Goal: Transaction & Acquisition: Obtain resource

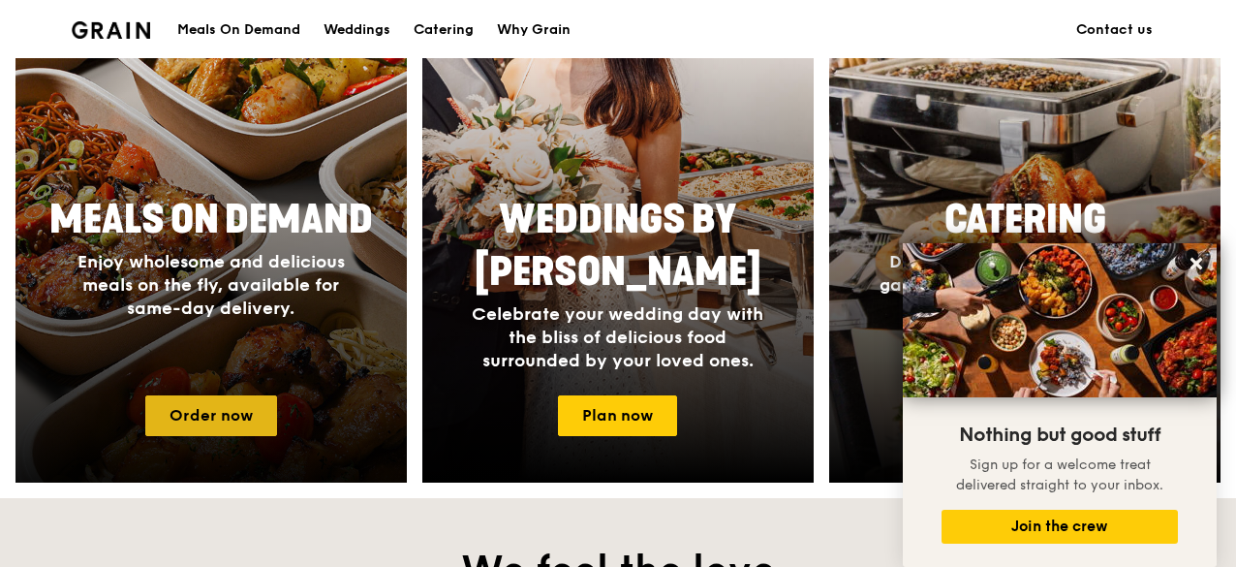
scroll to position [872, 0]
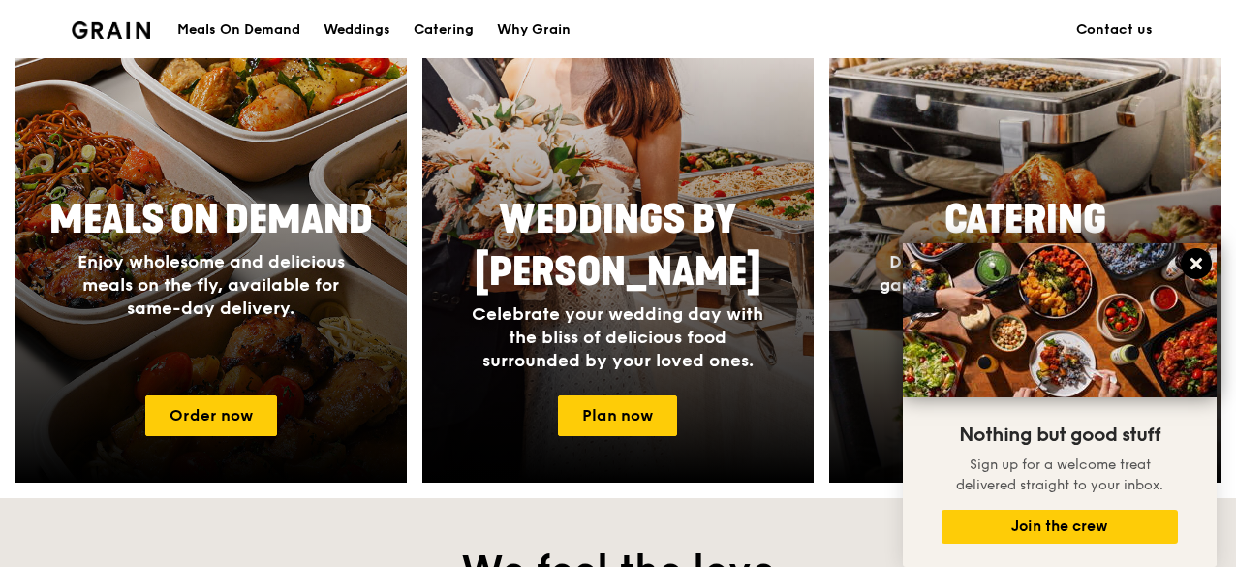
click at [1196, 266] on icon at bounding box center [1196, 264] width 12 height 12
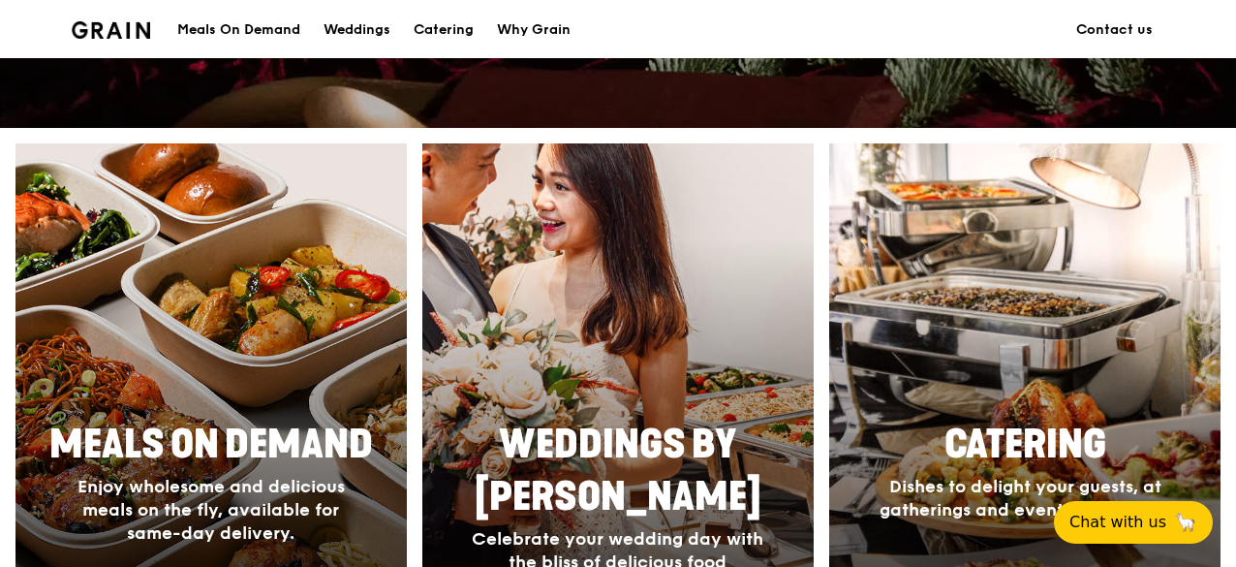
scroll to position [775, 0]
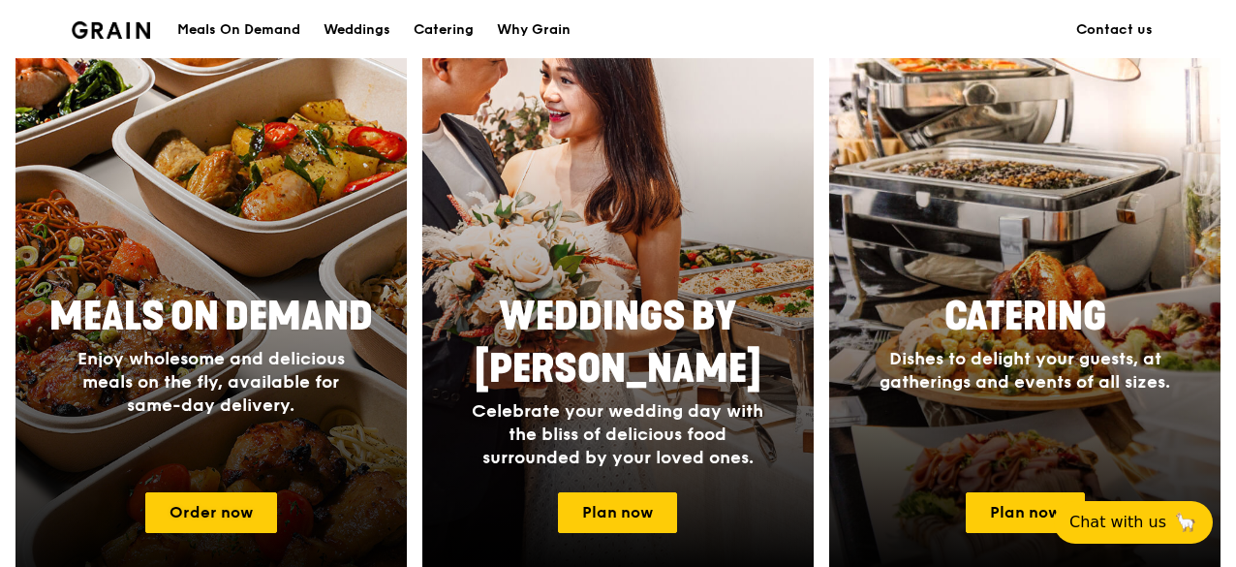
click at [203, 369] on h4 "Enjoy wholesome and delicious meals on the fly, available for same-day delivery." at bounding box center [211, 382] width 310 height 70
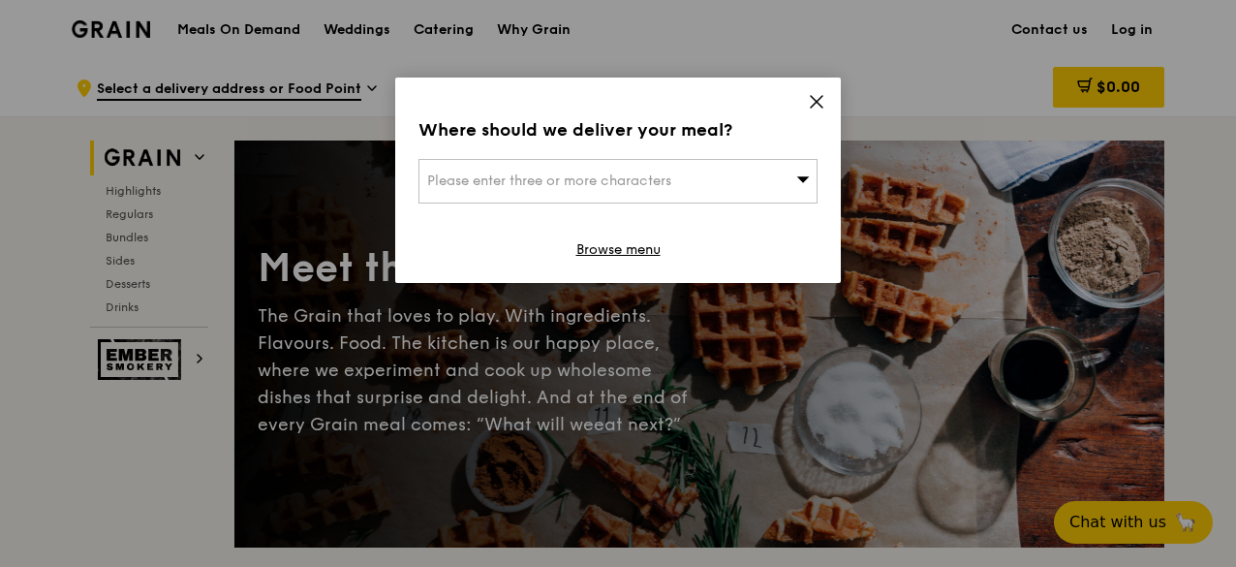
click at [798, 100] on div "Where should we deliver your meal? Please enter three or more characters Browse…" at bounding box center [617, 179] width 445 height 205
click at [813, 100] on icon at bounding box center [816, 101] width 17 height 17
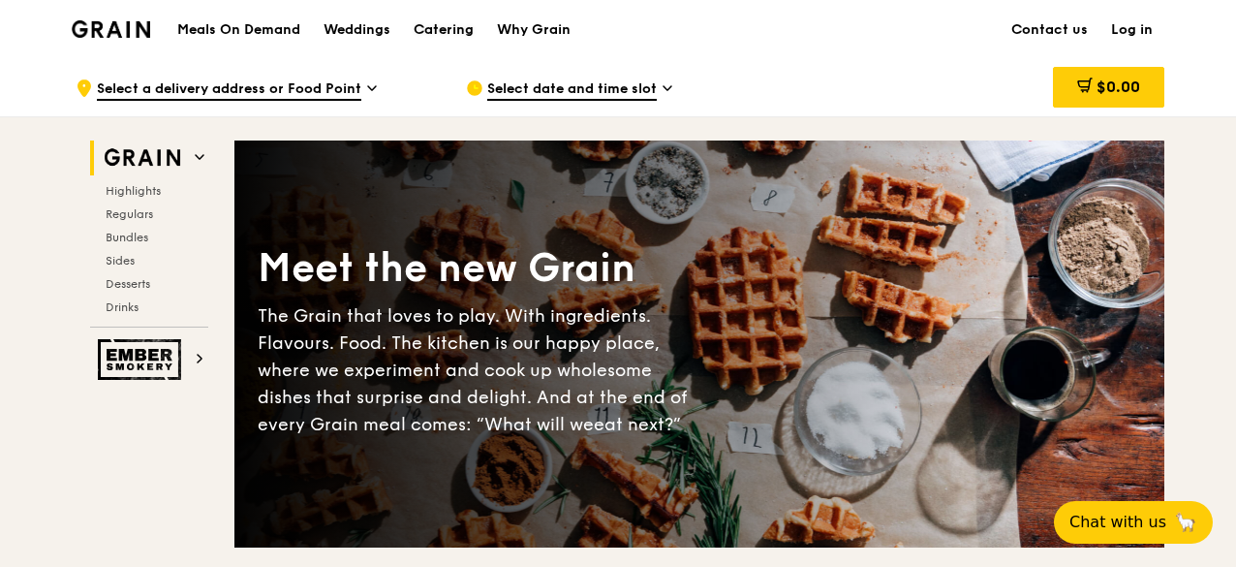
click at [421, 21] on div "Catering" at bounding box center [444, 30] width 60 height 58
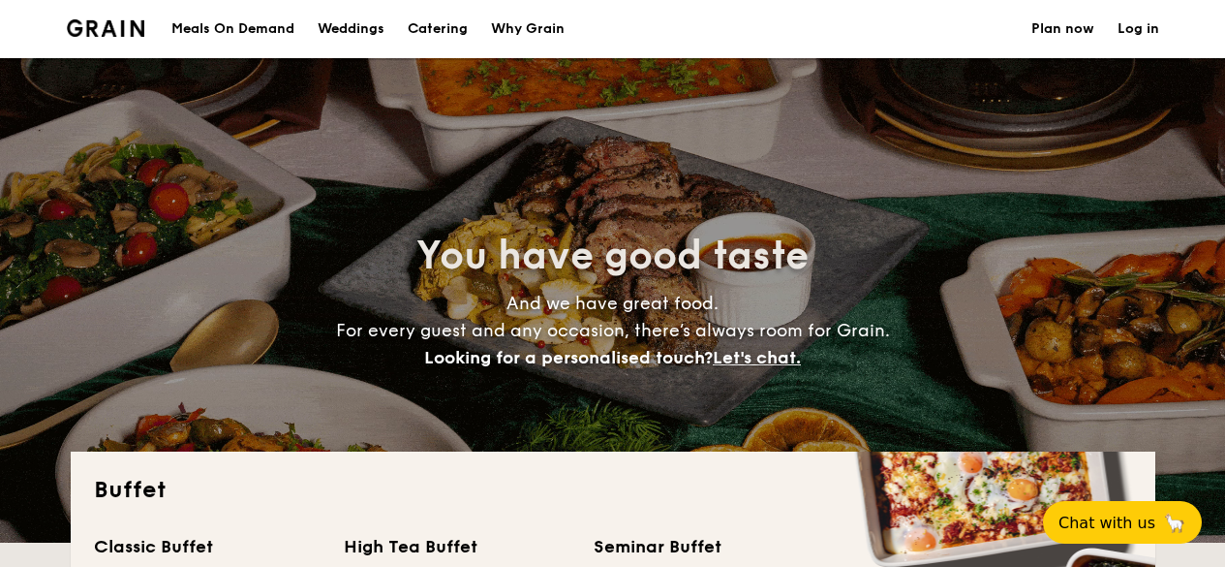
select select
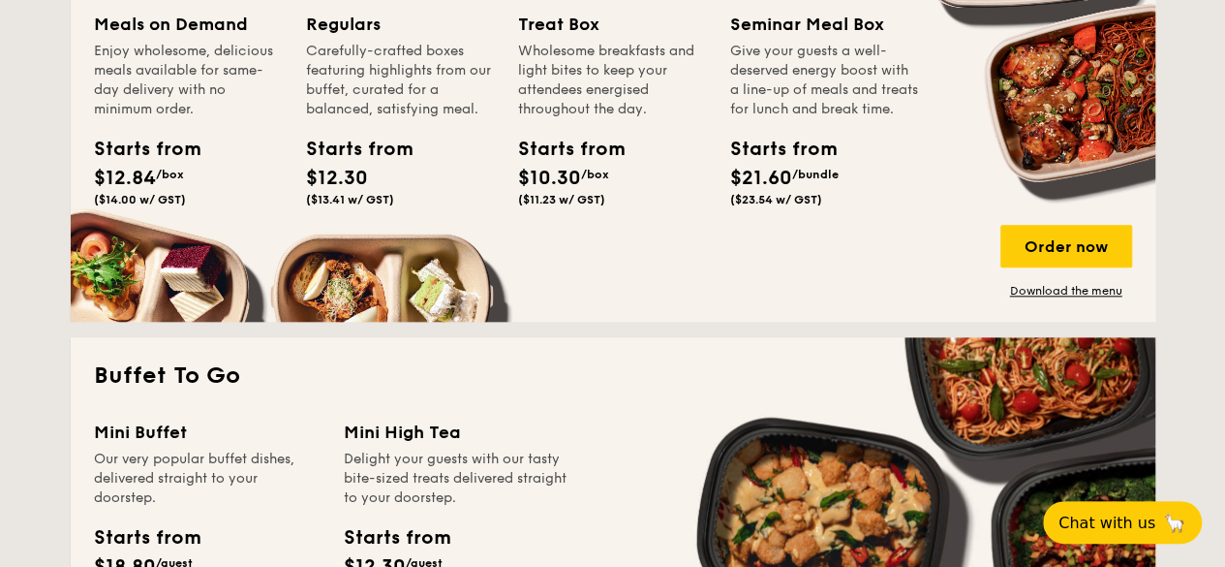
scroll to position [775, 0]
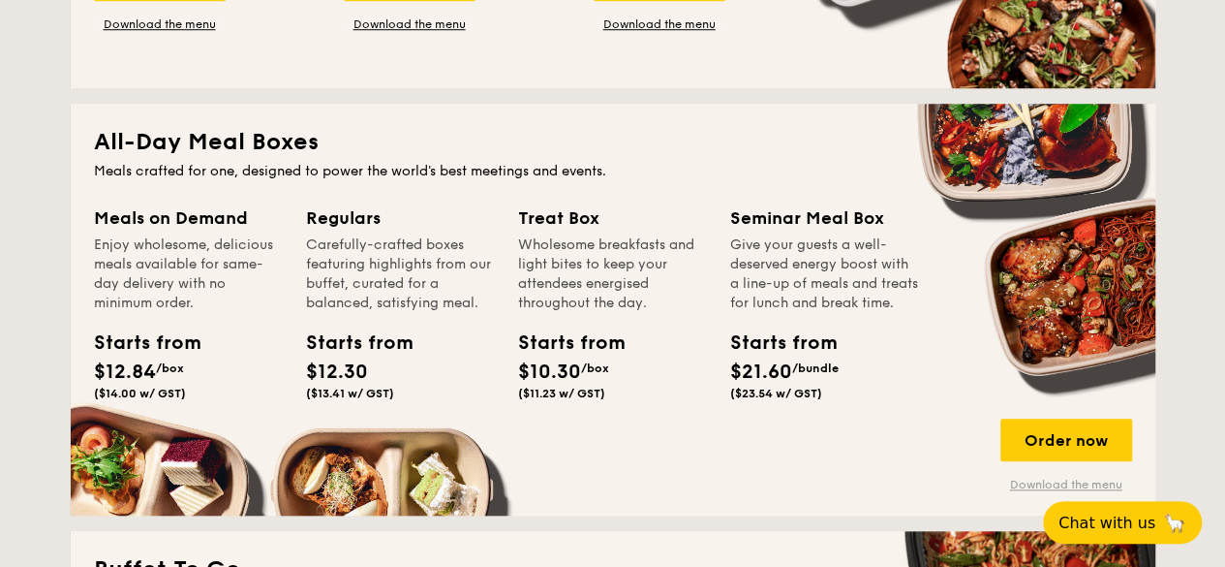
click at [1065, 482] on link "Download the menu" at bounding box center [1066, 483] width 132 height 15
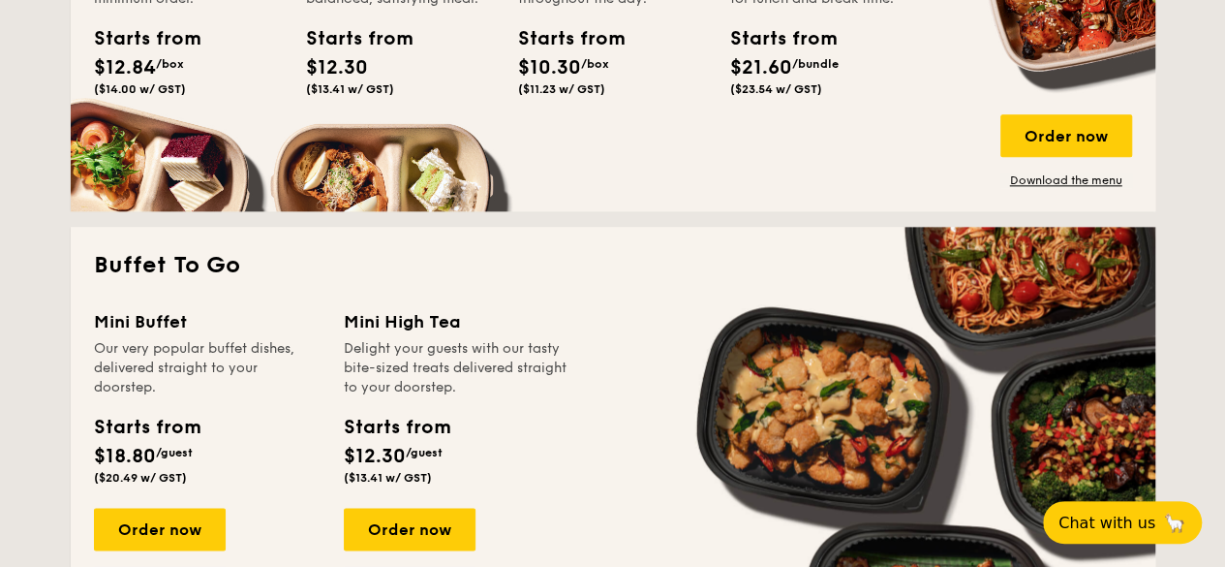
scroll to position [872, 0]
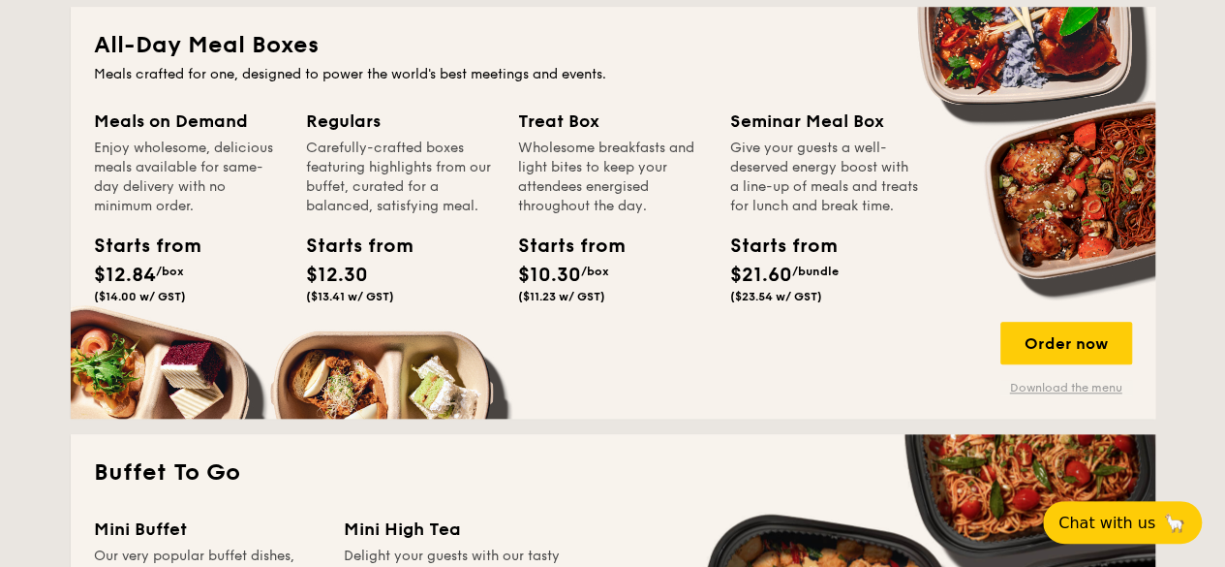
click at [1050, 388] on link "Download the menu" at bounding box center [1066, 387] width 132 height 15
